Goal: Transaction & Acquisition: Purchase product/service

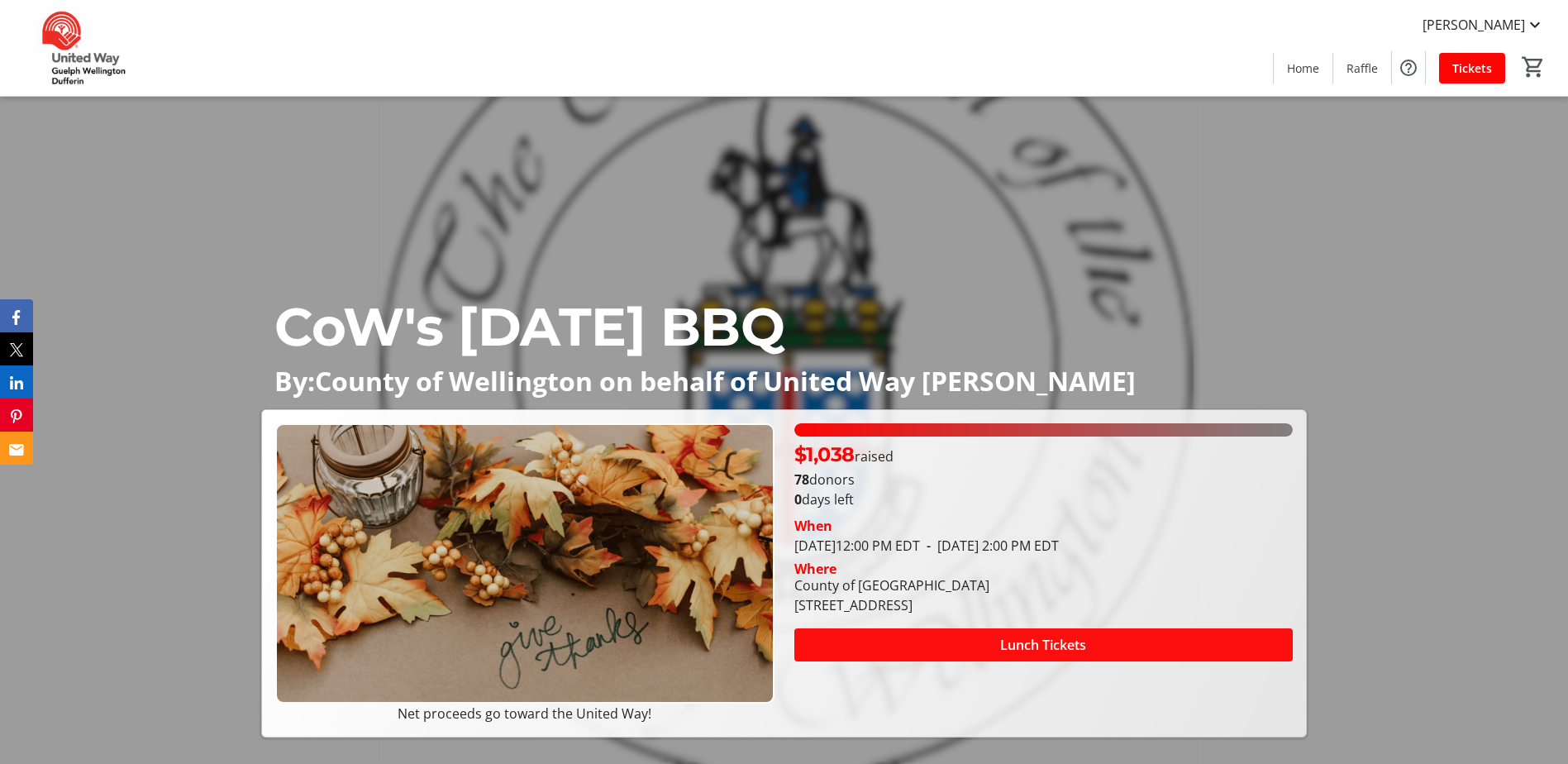
click at [1023, 647] on span "Lunch Tickets" at bounding box center [1043, 644] width 86 height 20
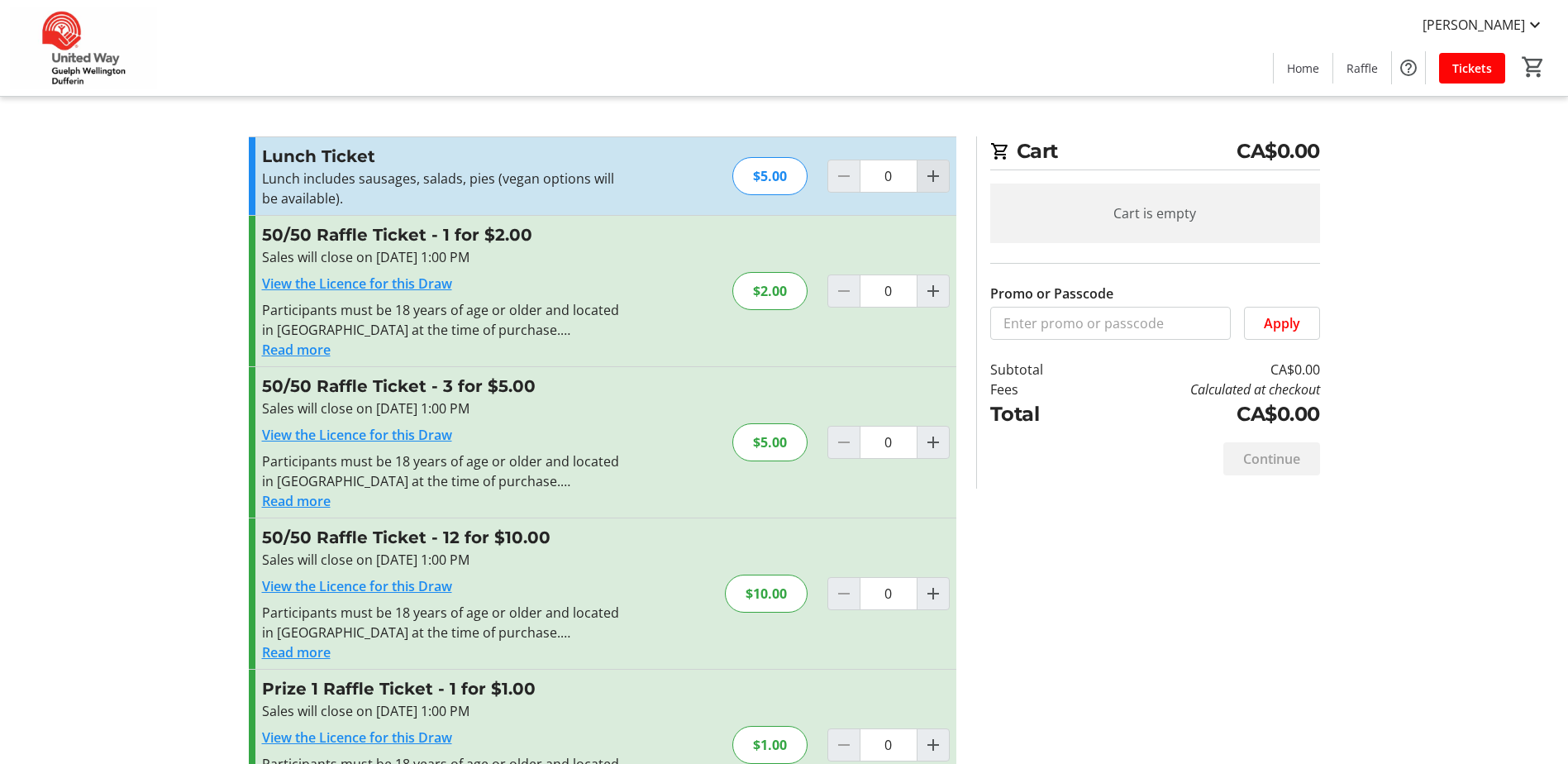
click at [928, 172] on mat-icon "Increment by one" at bounding box center [933, 176] width 20 height 20
type input "1"
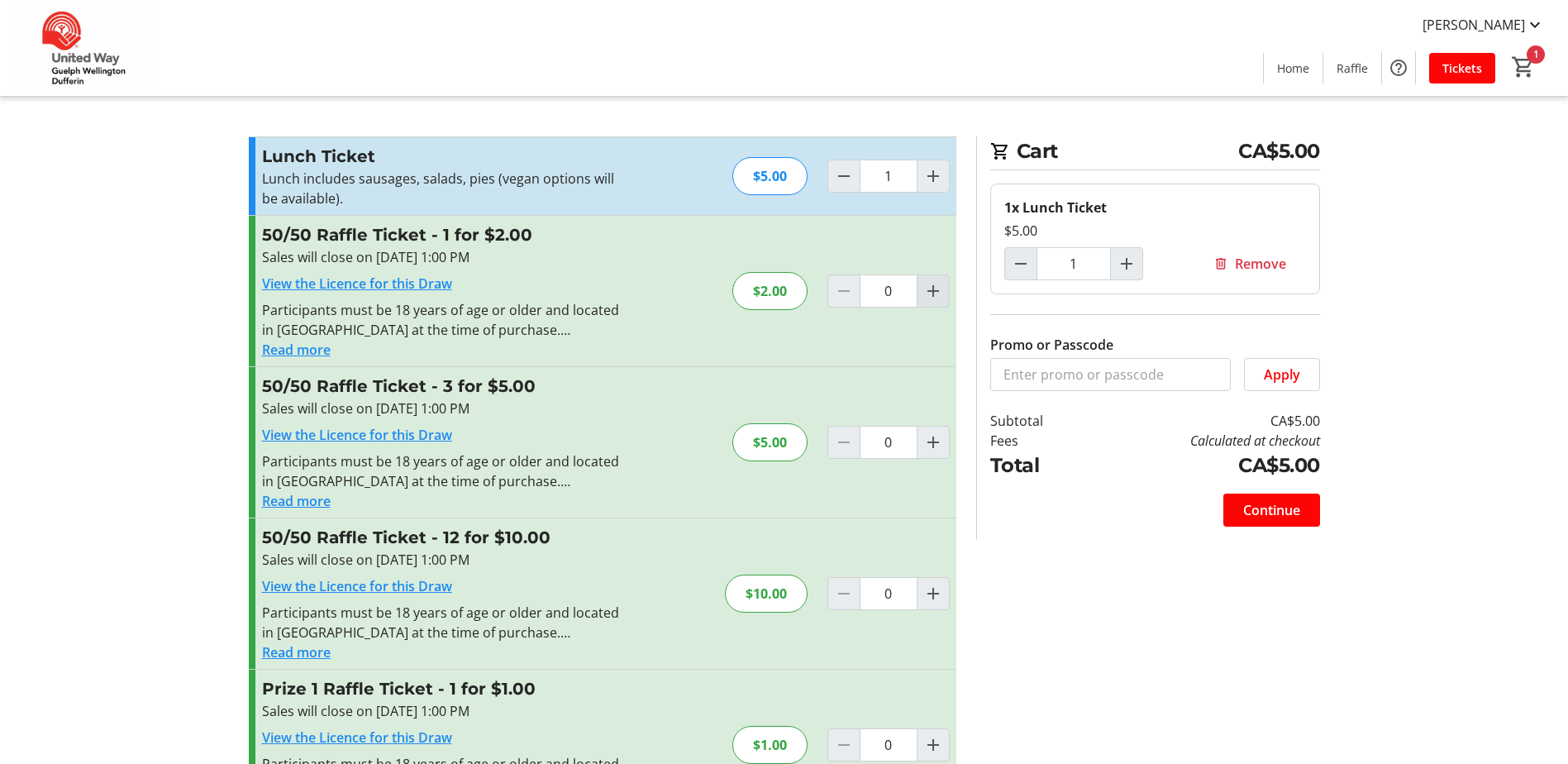
click at [932, 296] on mat-icon "Increment by one" at bounding box center [933, 290] width 20 height 20
type input "1"
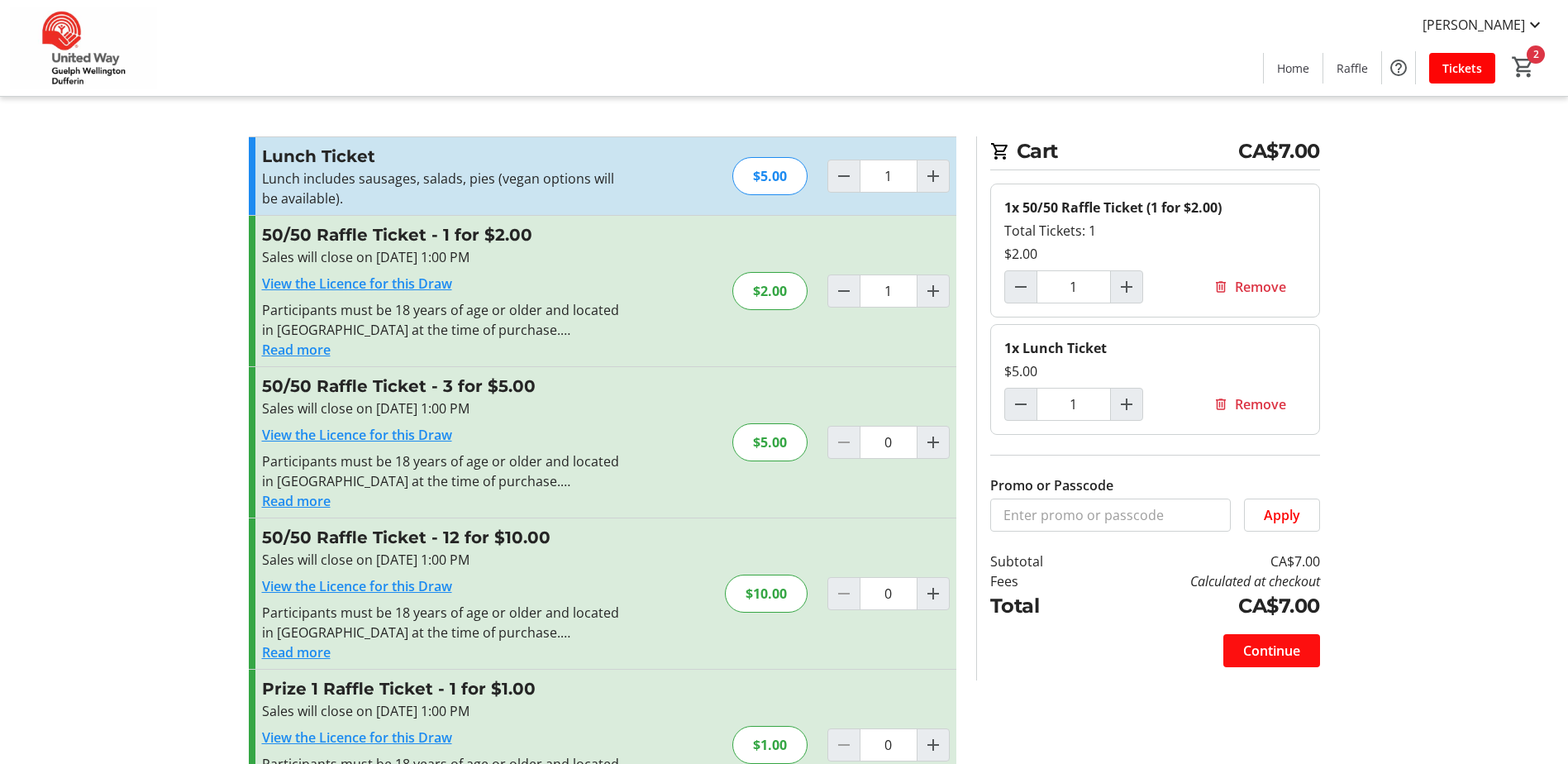
click at [1268, 656] on span "Continue" at bounding box center [1272, 651] width 57 height 20
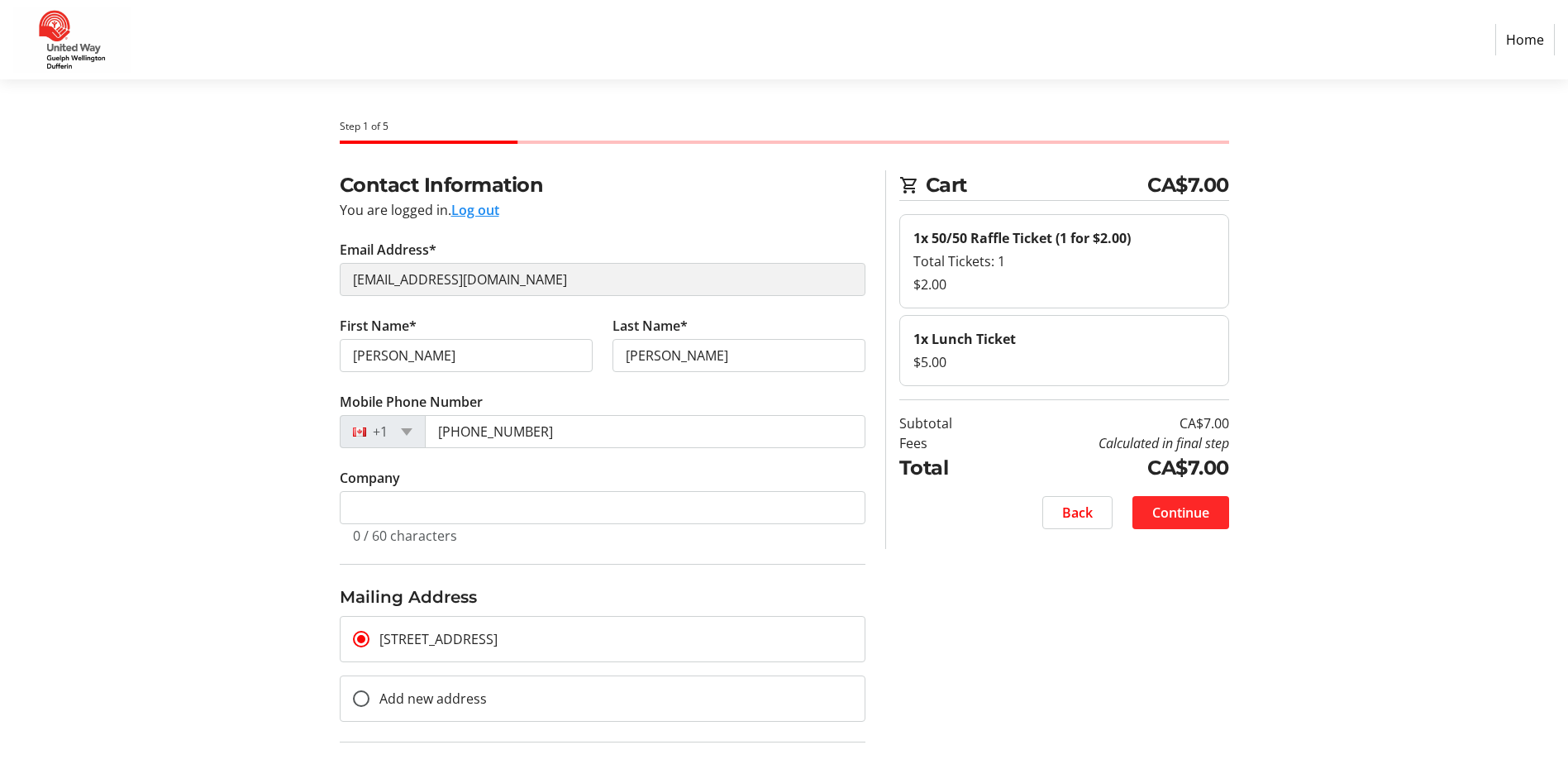
click at [1185, 509] on span "Continue" at bounding box center [1181, 512] width 57 height 20
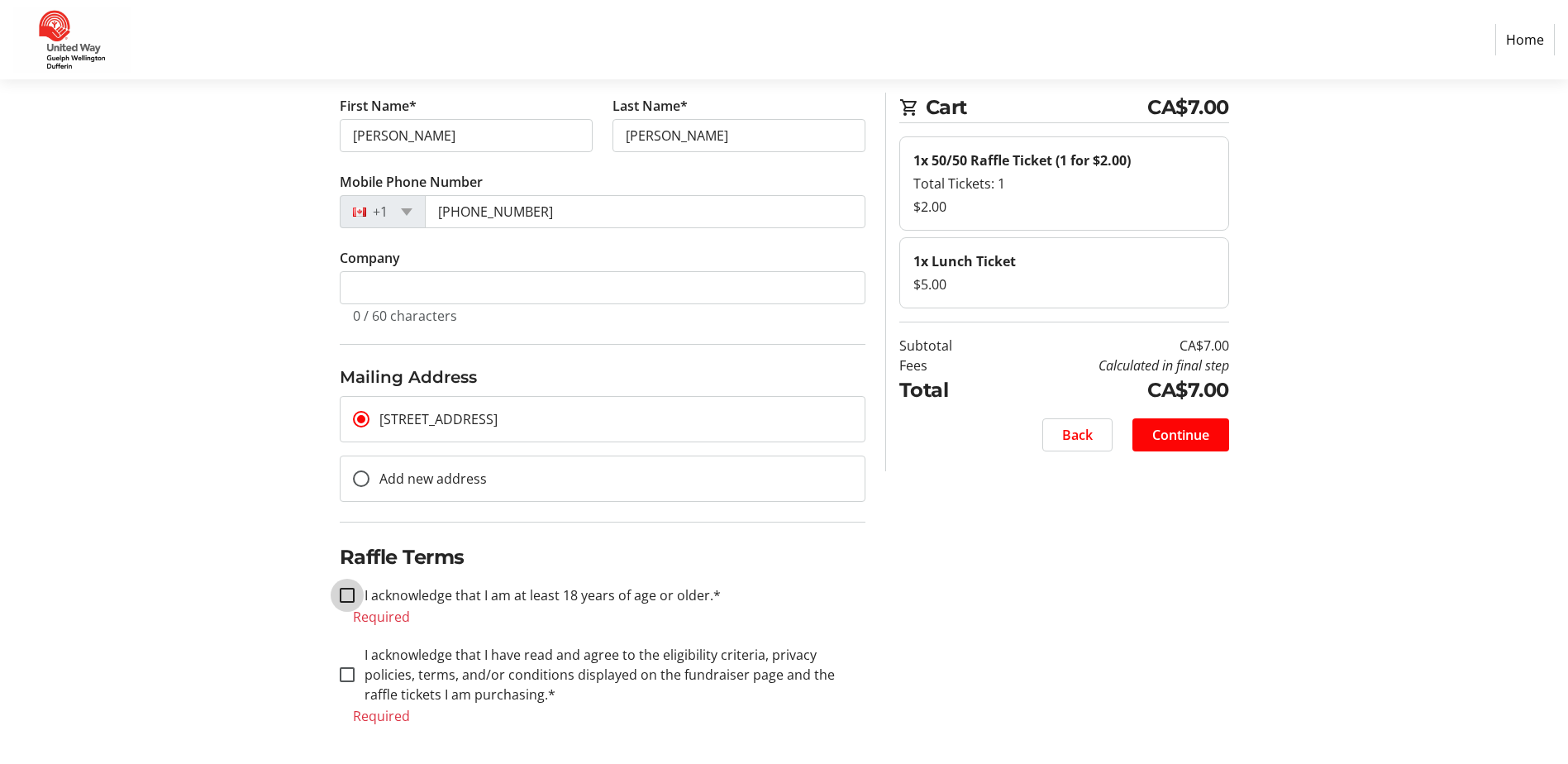
click at [352, 592] on input "I acknowledge that I am at least 18 years of age or older.*" at bounding box center [347, 594] width 15 height 15
checkbox input "true"
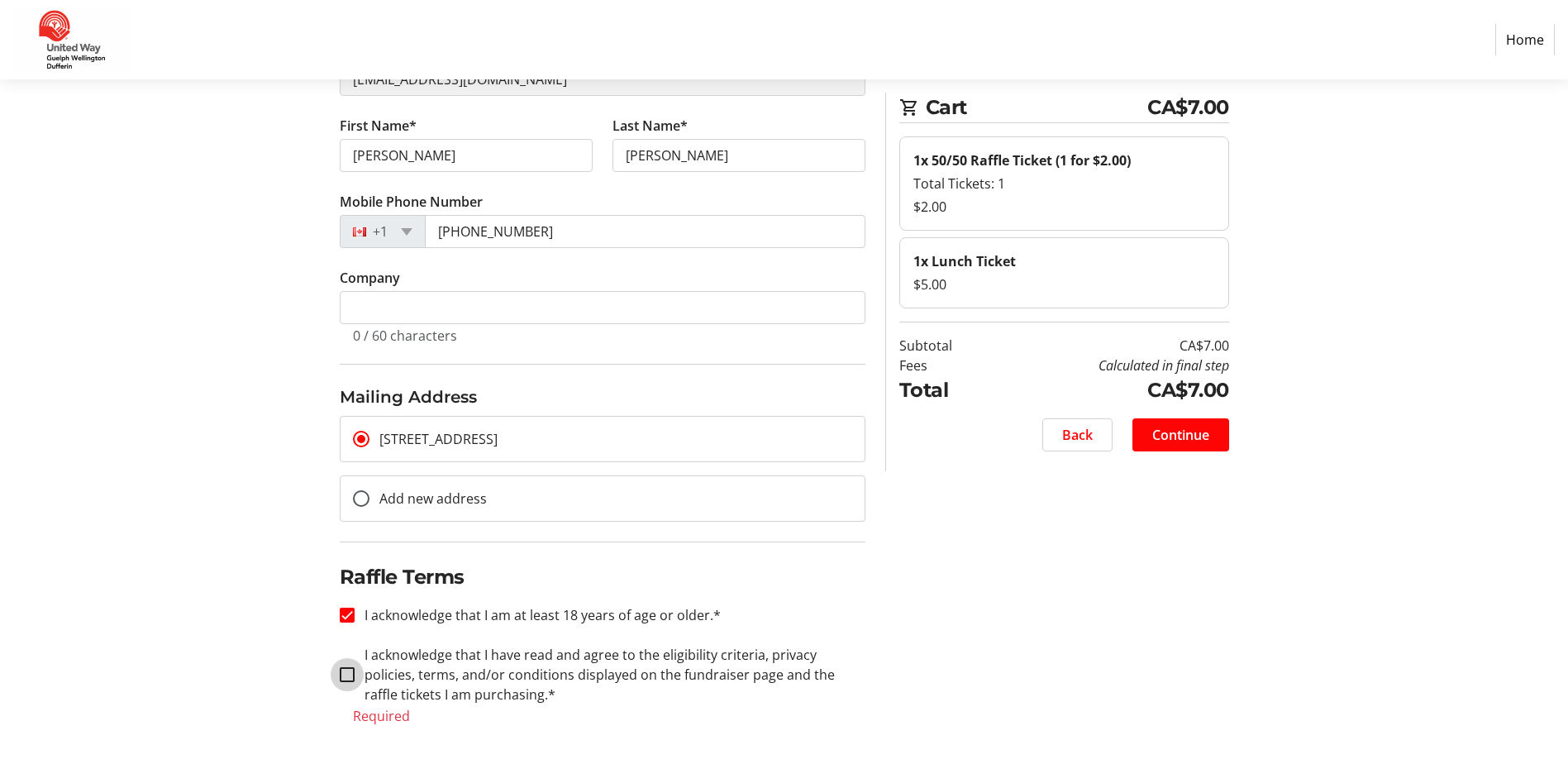
click at [347, 678] on input "I acknowledge that I have read and agree to the eligibility criteria, privacy p…" at bounding box center [347, 674] width 15 height 15
checkbox input "true"
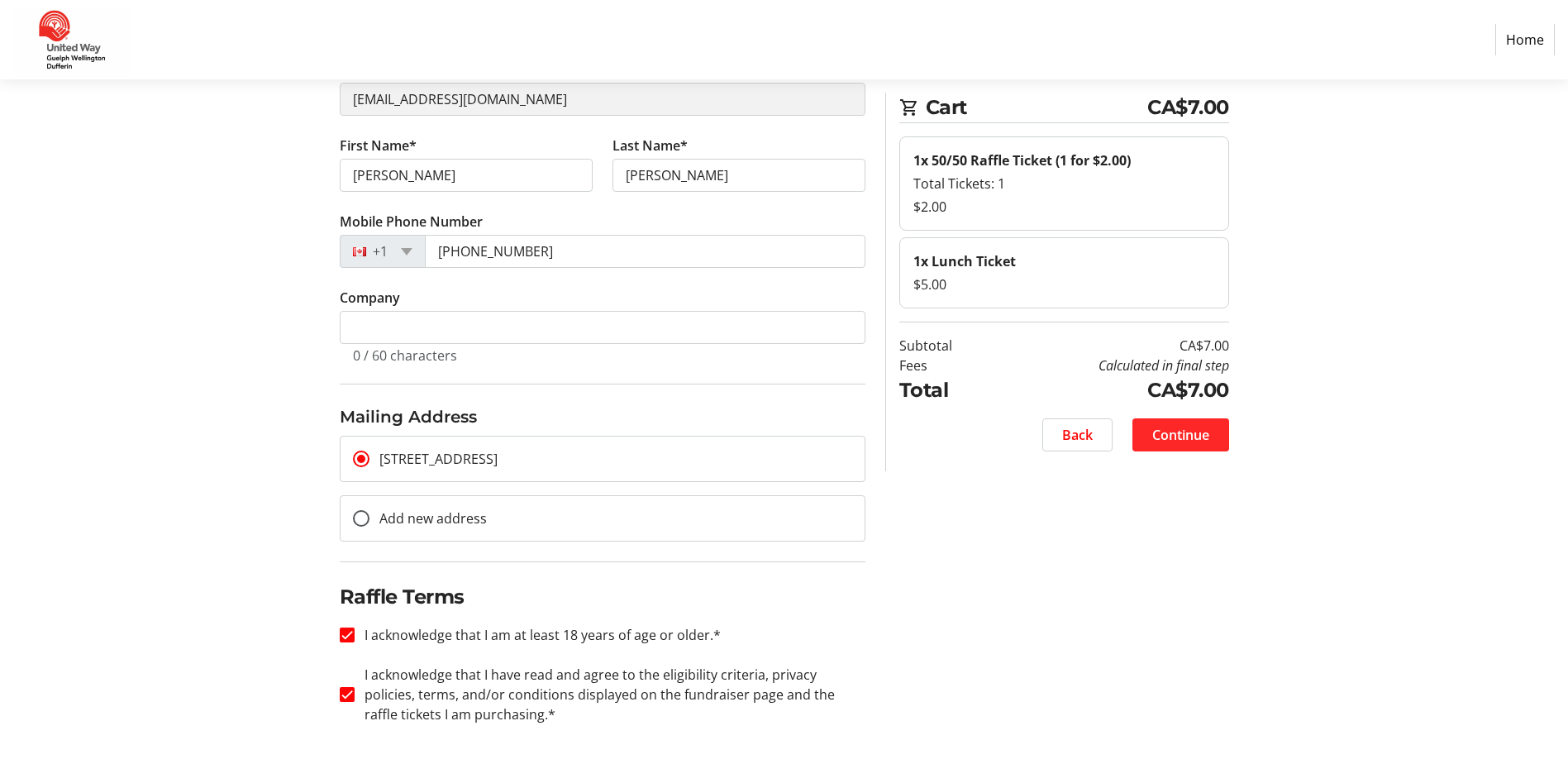
click at [1189, 437] on span "Continue" at bounding box center [1181, 434] width 57 height 20
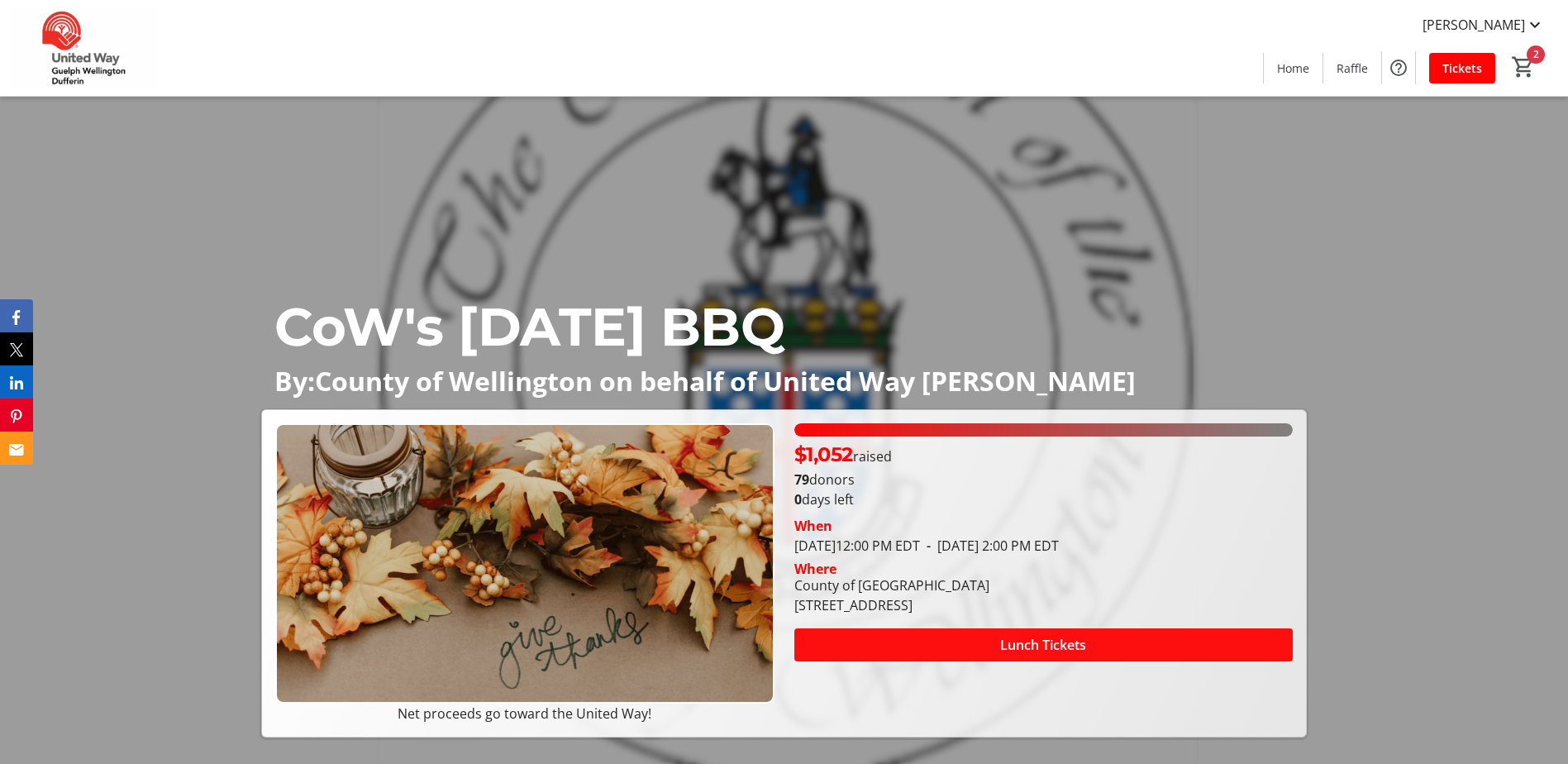
click at [1014, 641] on span "Lunch Tickets" at bounding box center [1043, 644] width 86 height 20
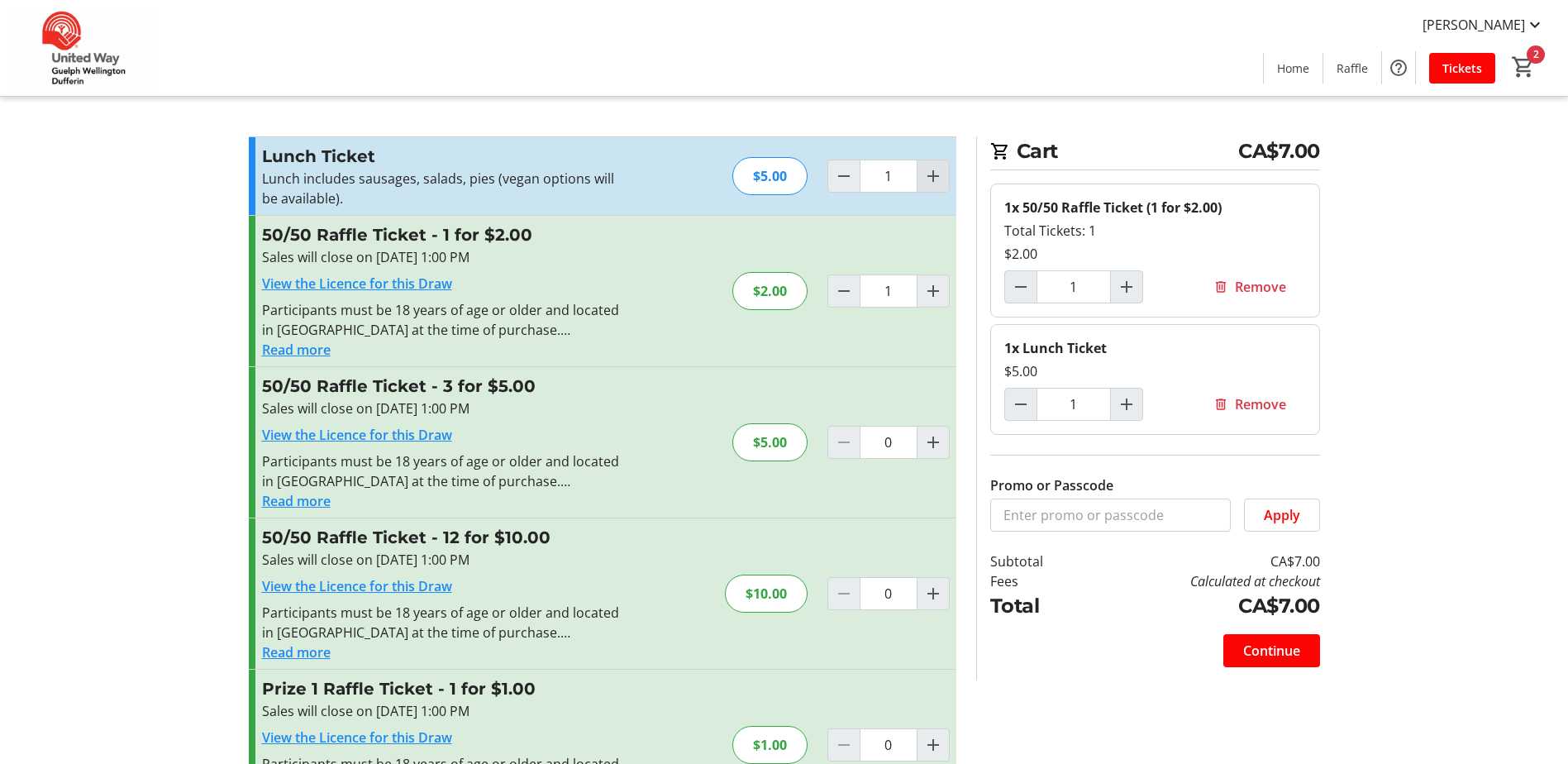
click at [936, 173] on mat-icon "Increment by one" at bounding box center [933, 176] width 20 height 20
type input "2"
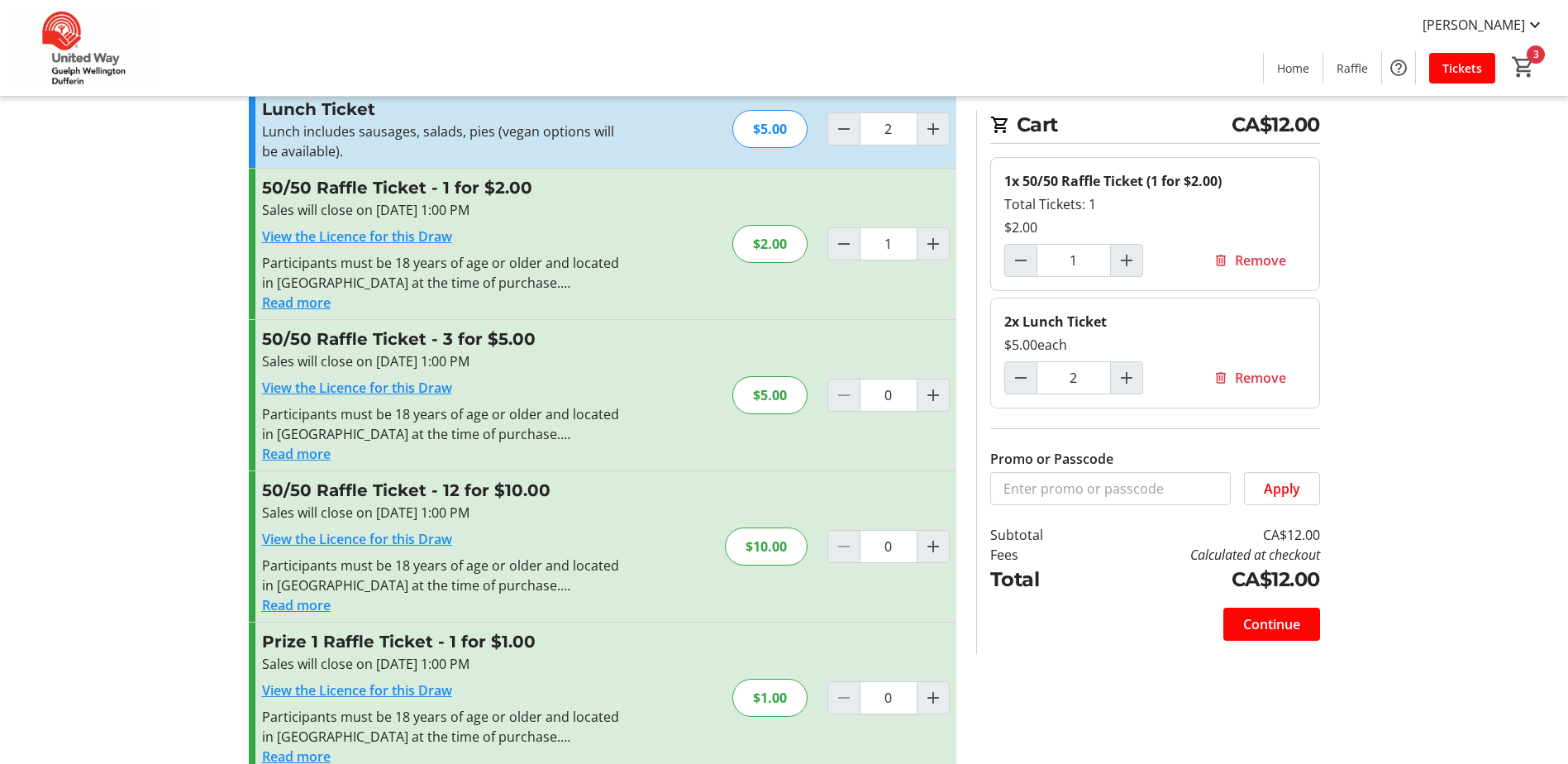
scroll to position [82, 0]
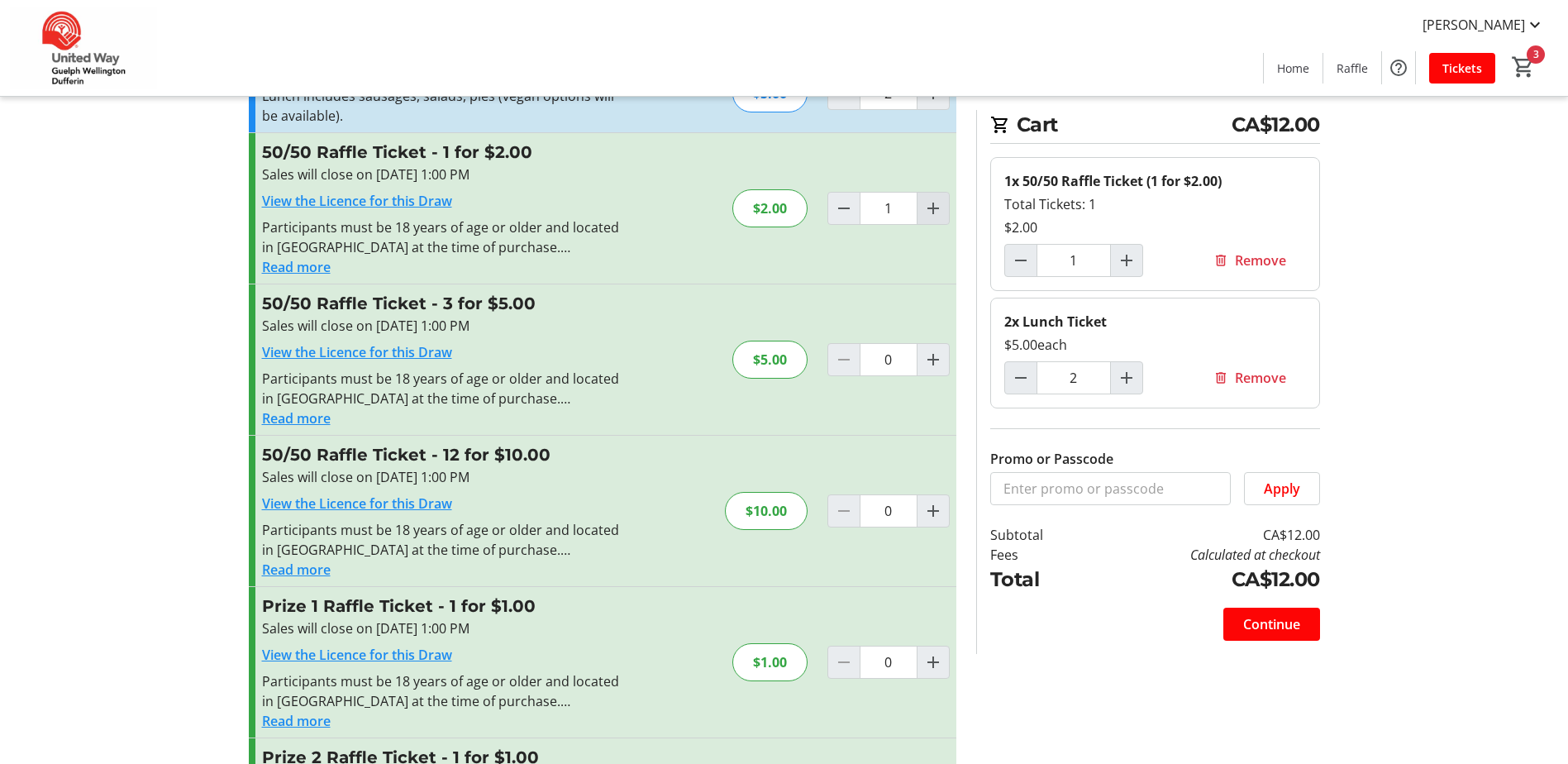
click at [936, 203] on mat-icon "Increment by one" at bounding box center [933, 208] width 20 height 20
type input "2"
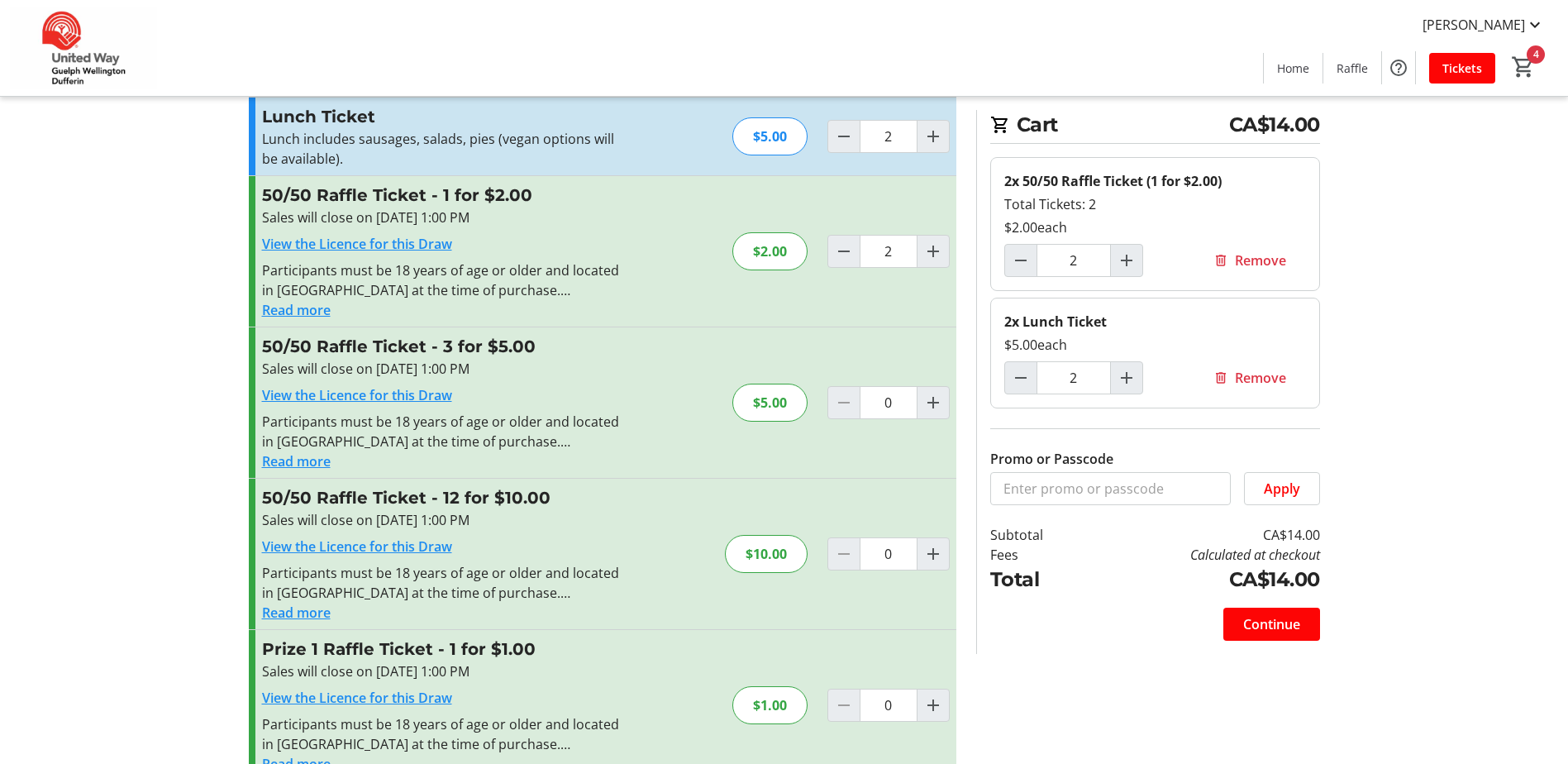
scroll to position [0, 0]
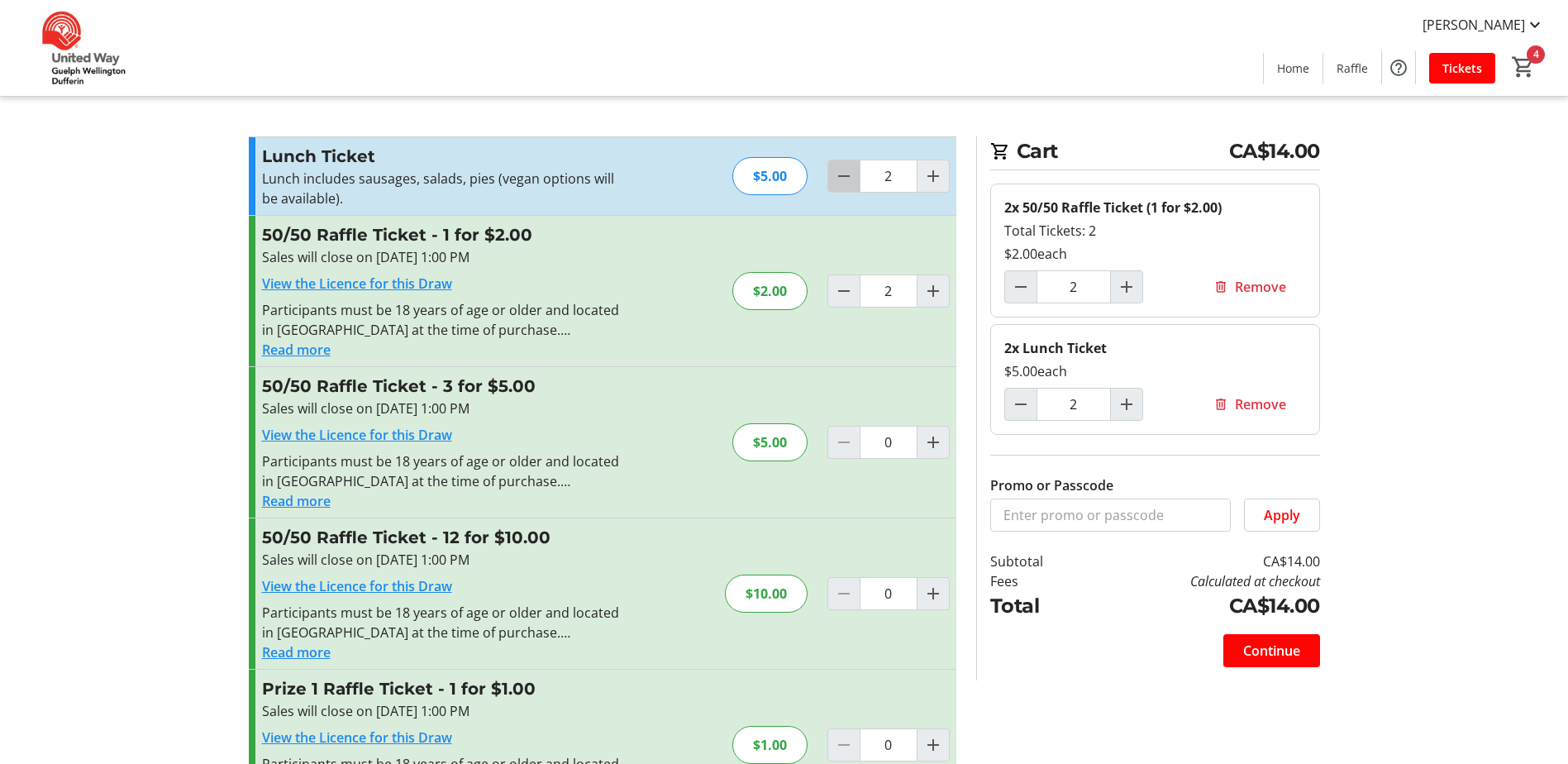
click at [834, 172] on mat-icon "Decrement by one" at bounding box center [844, 176] width 20 height 20
type input "1"
click at [844, 294] on mat-icon "Decrement by one" at bounding box center [844, 290] width 20 height 20
type input "1"
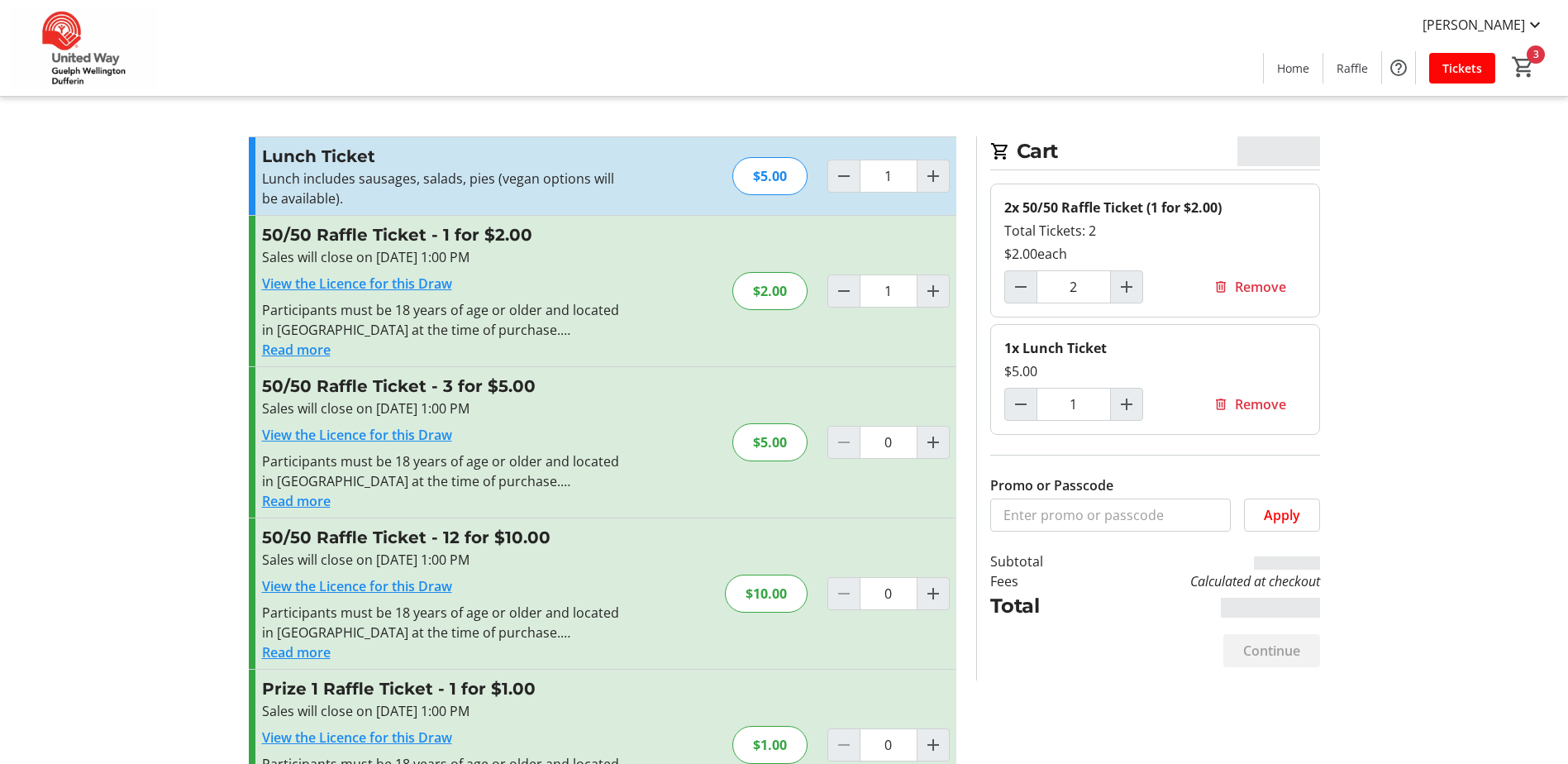
type input "1"
click at [1271, 653] on span "Continue" at bounding box center [1272, 651] width 57 height 20
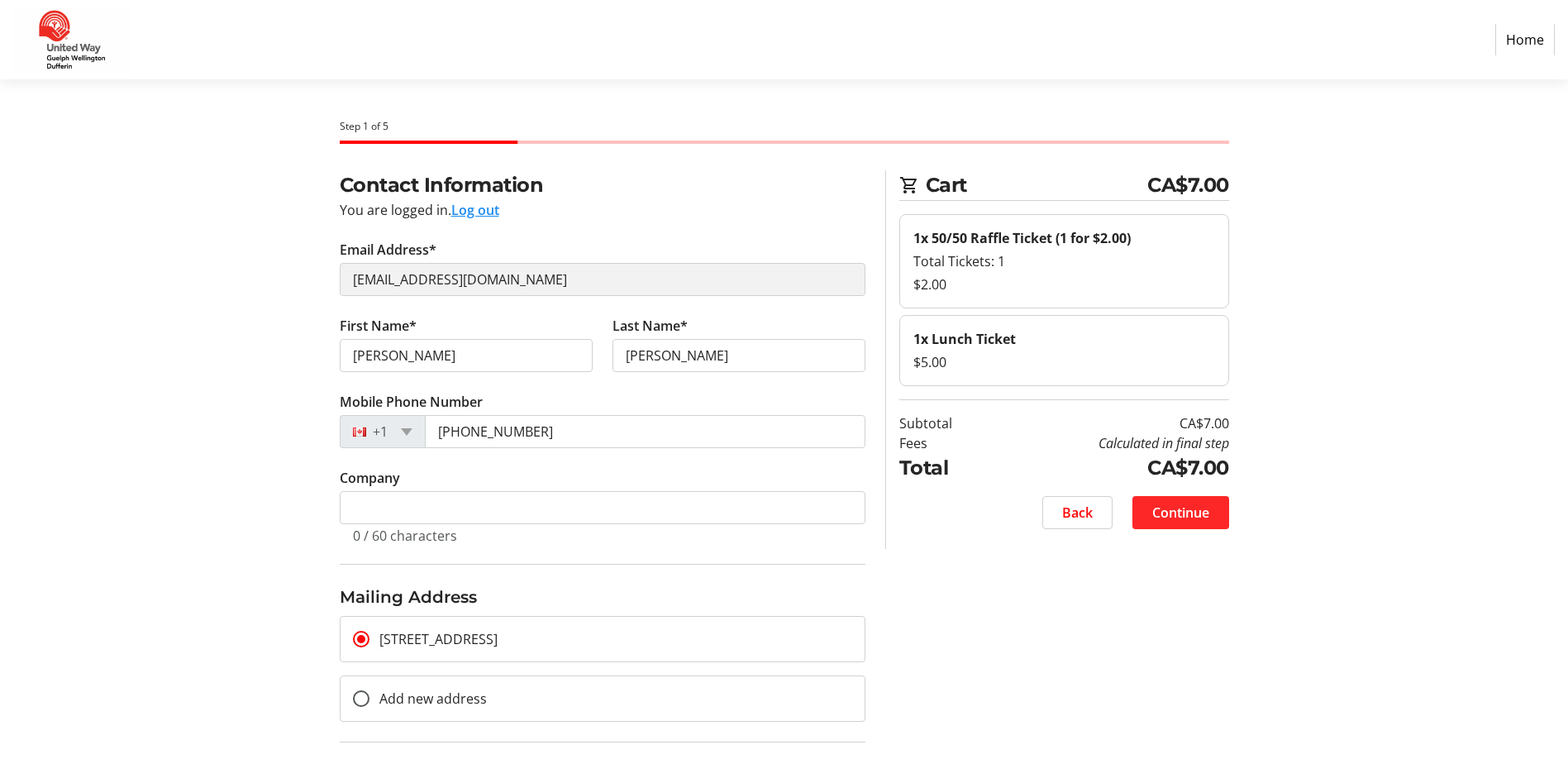
click at [1180, 515] on span "Continue" at bounding box center [1181, 512] width 57 height 20
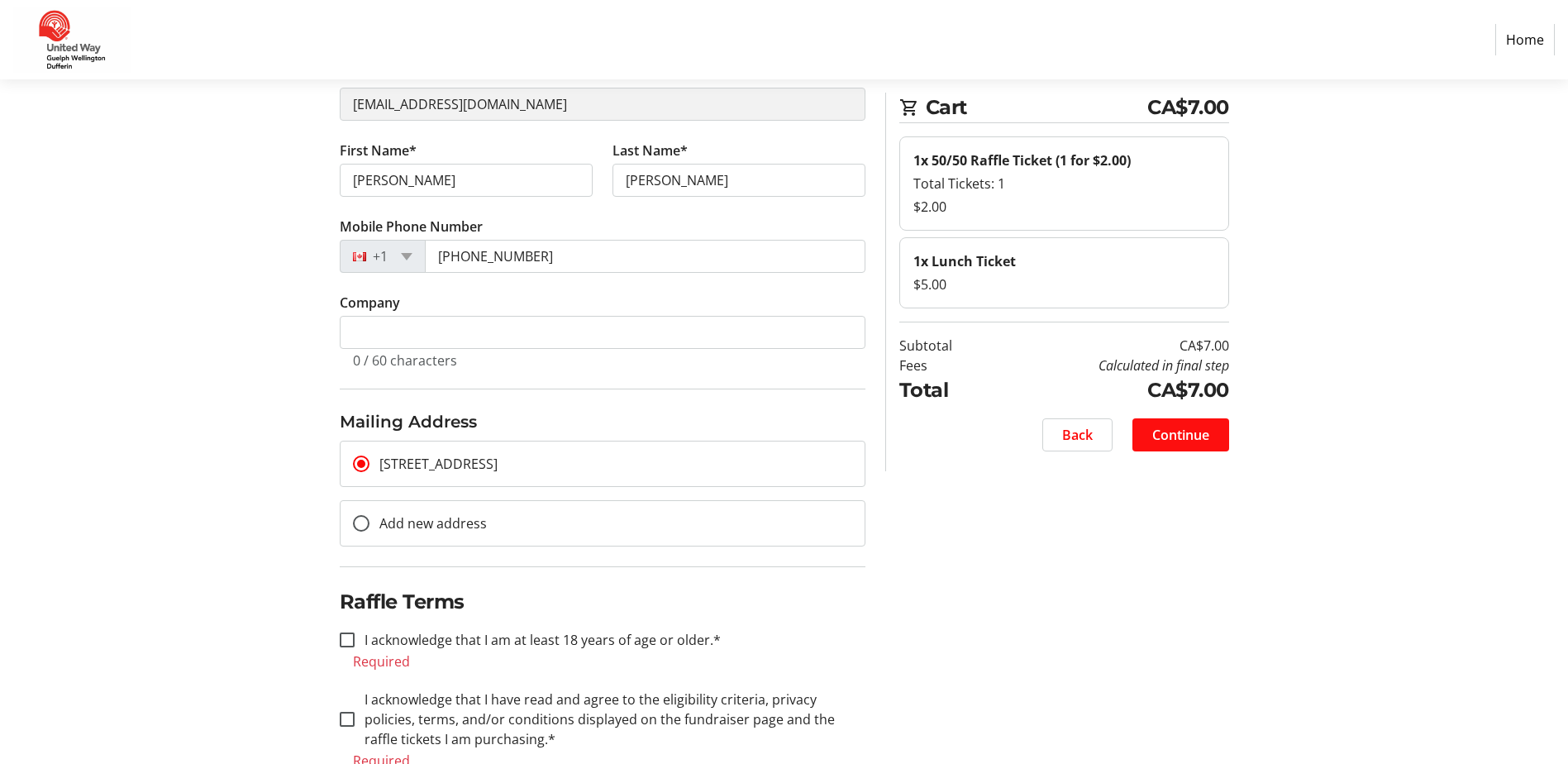
scroll to position [180, 0]
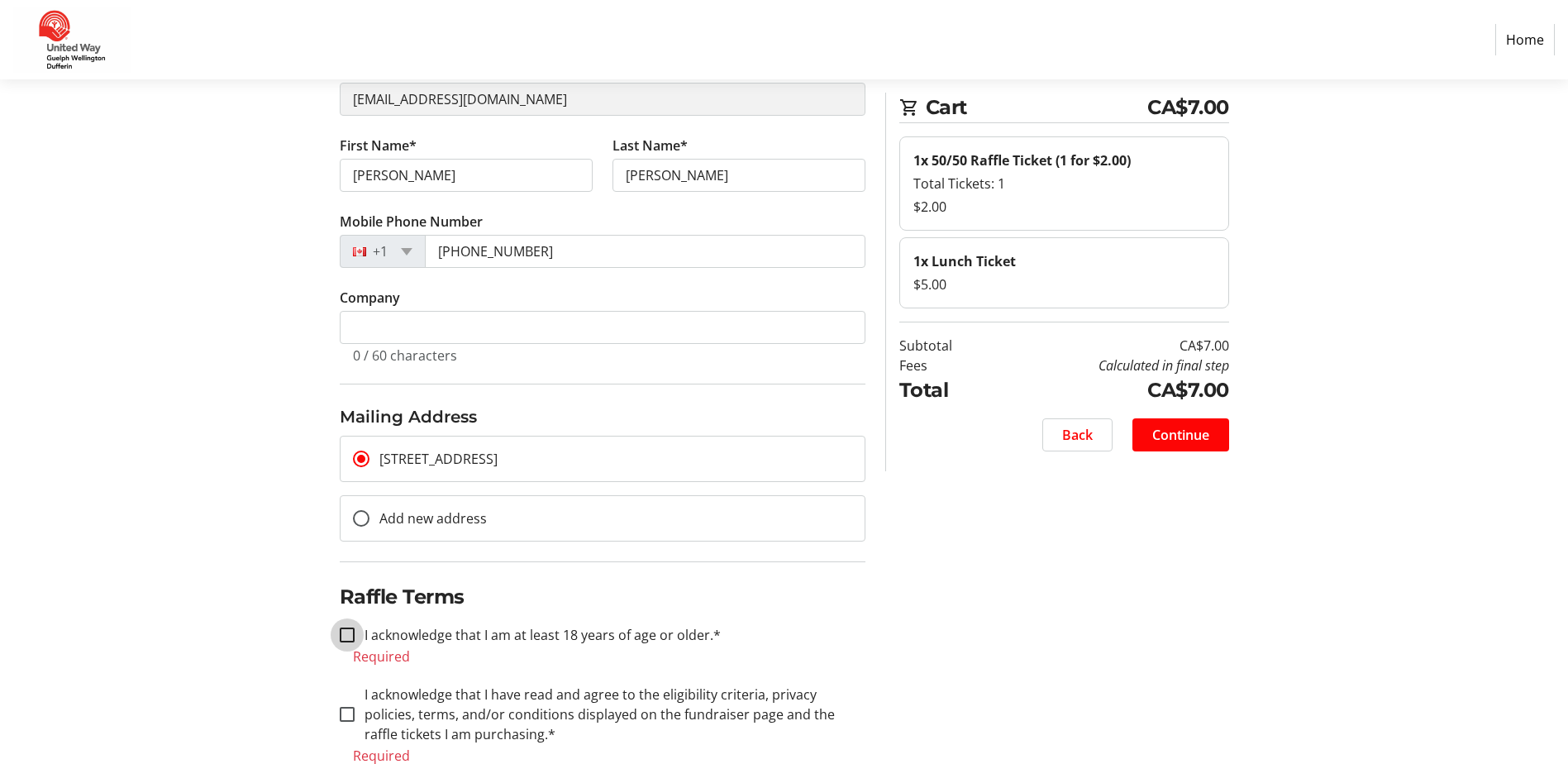
click at [344, 629] on input "I acknowledge that I am at least 18 years of age or older.*" at bounding box center [347, 634] width 15 height 15
checkbox input "true"
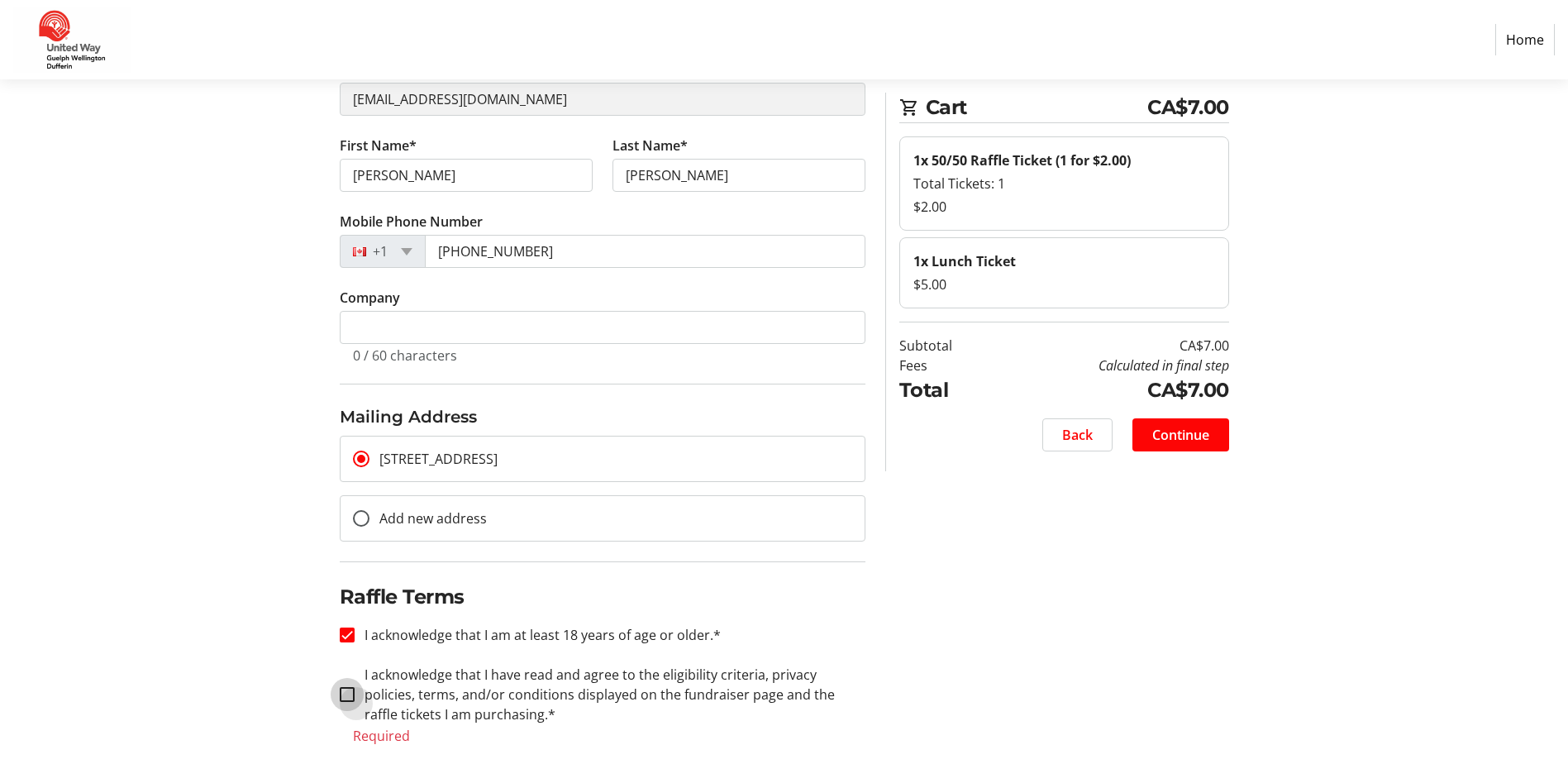
drag, startPoint x: 346, startPoint y: 696, endPoint x: 697, endPoint y: 619, distance: 359.3
click at [347, 696] on input "I acknowledge that I have read and agree to the eligibility criteria, privacy p…" at bounding box center [347, 694] width 15 height 15
checkbox input "true"
click at [1184, 430] on span "Continue" at bounding box center [1181, 434] width 57 height 20
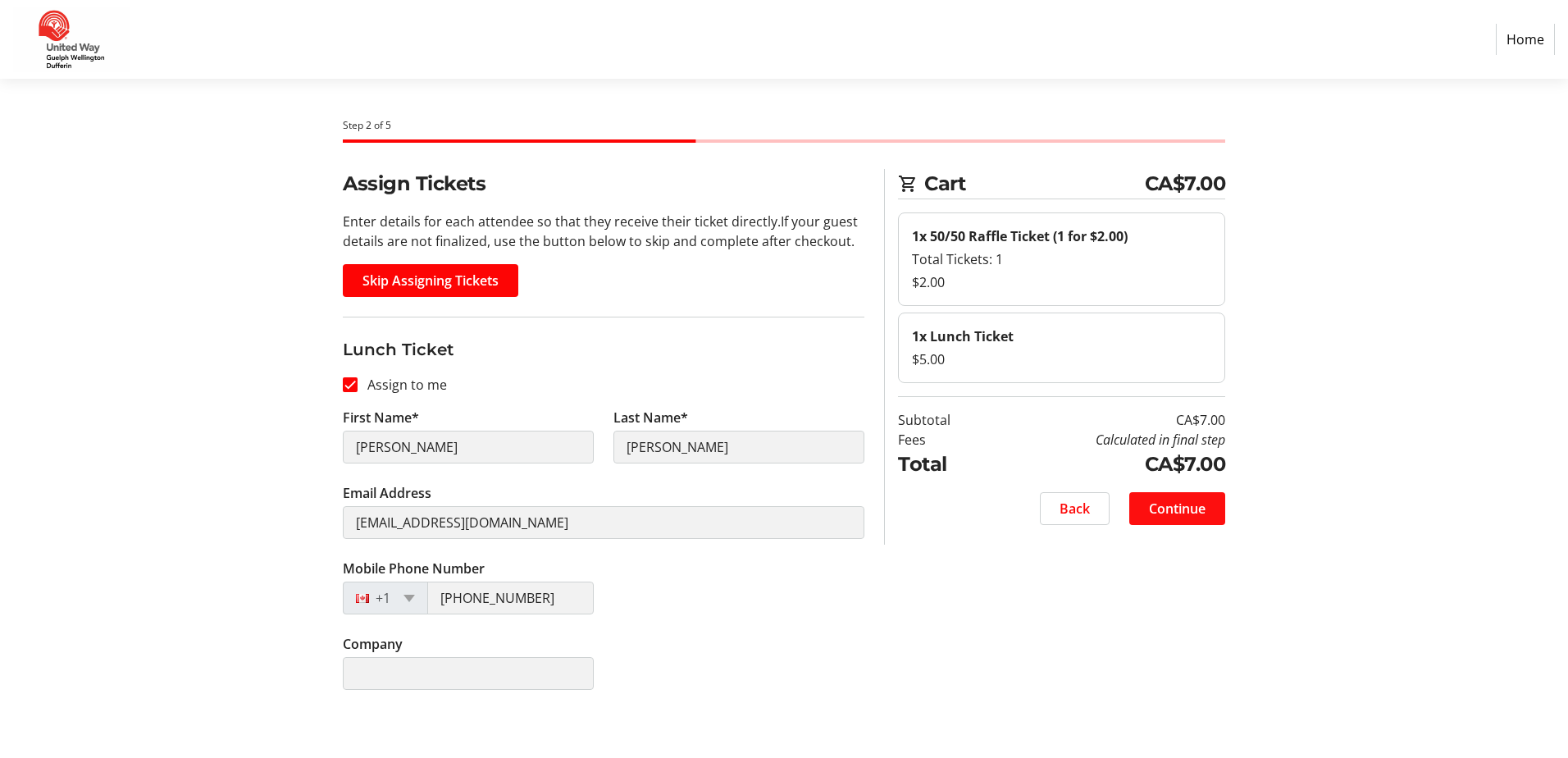
click at [1177, 507] on span "Continue" at bounding box center [1178, 508] width 57 height 20
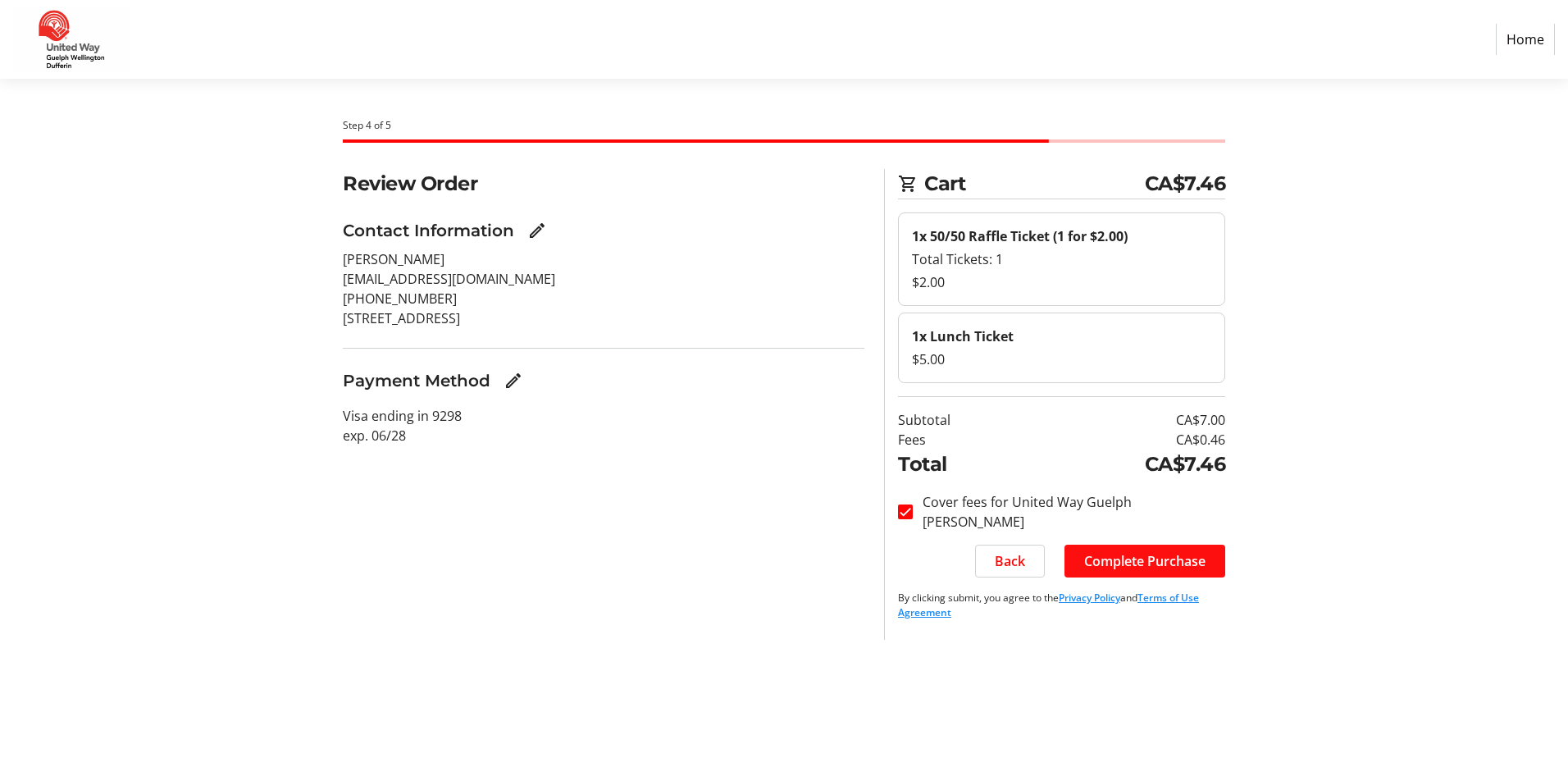
click at [1161, 565] on span "Complete Purchase" at bounding box center [1144, 560] width 121 height 20
